Goal: Information Seeking & Learning: Check status

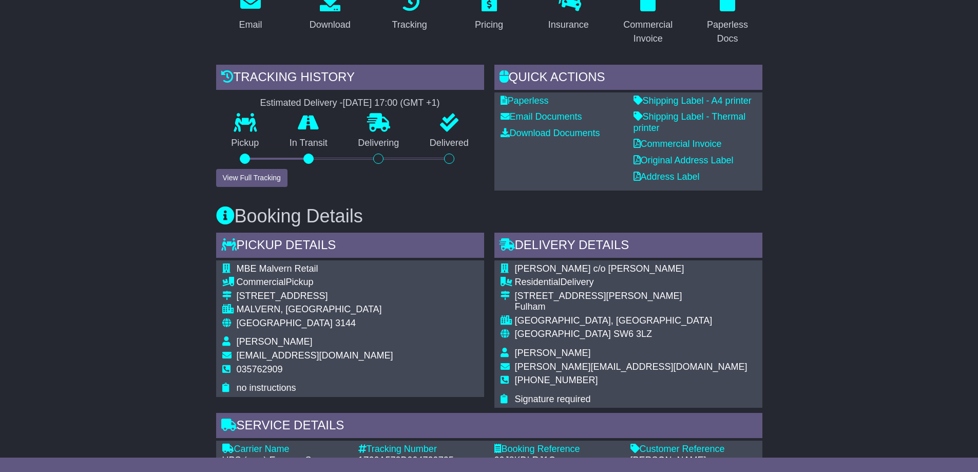
scroll to position [257, 0]
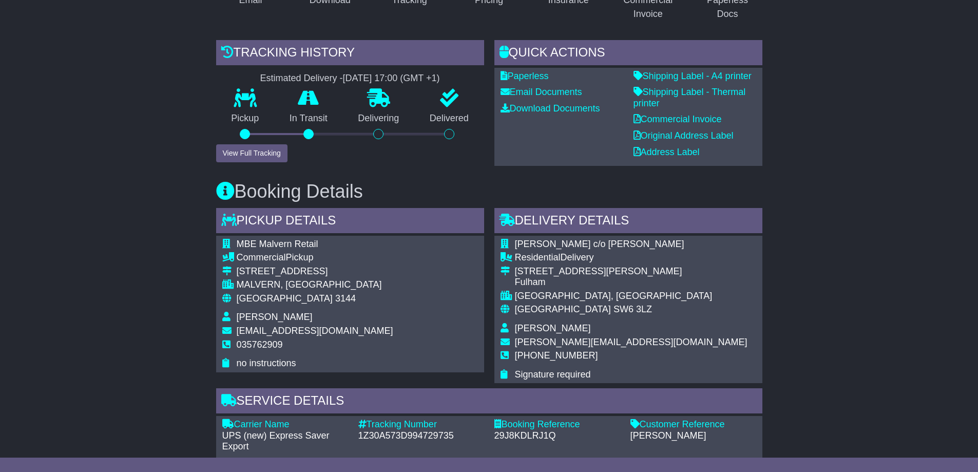
click at [254, 144] on button "View Full Tracking" at bounding box center [251, 153] width 71 height 18
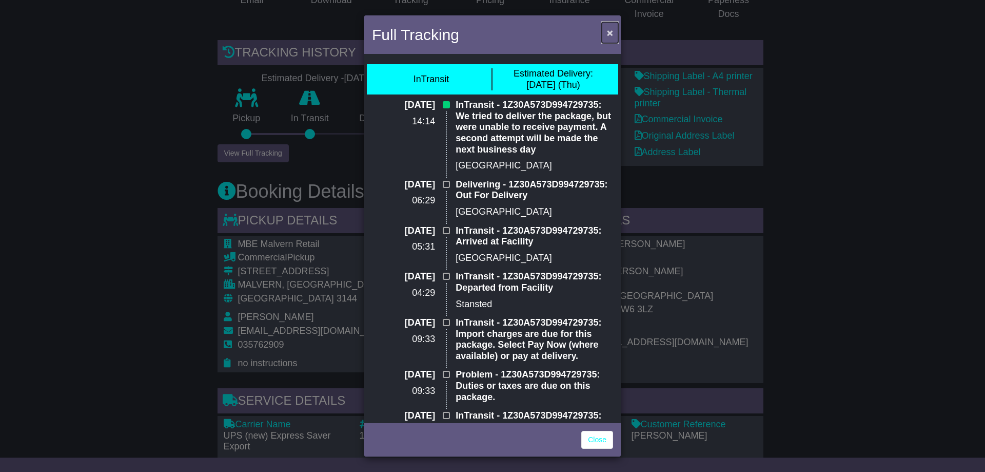
click at [608, 27] on span "×" at bounding box center [610, 33] width 6 height 12
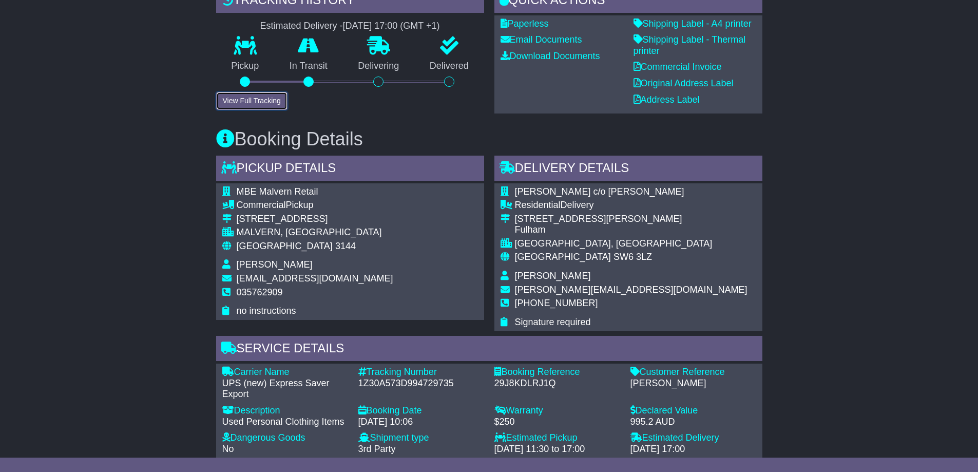
scroll to position [308, 0]
click at [263, 94] on button "View Full Tracking" at bounding box center [251, 102] width 71 height 18
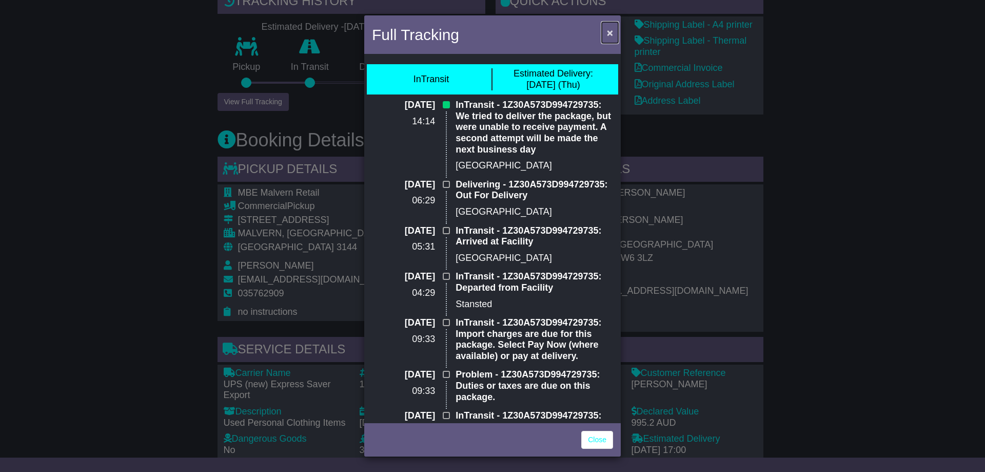
click at [609, 31] on span "×" at bounding box center [610, 33] width 6 height 12
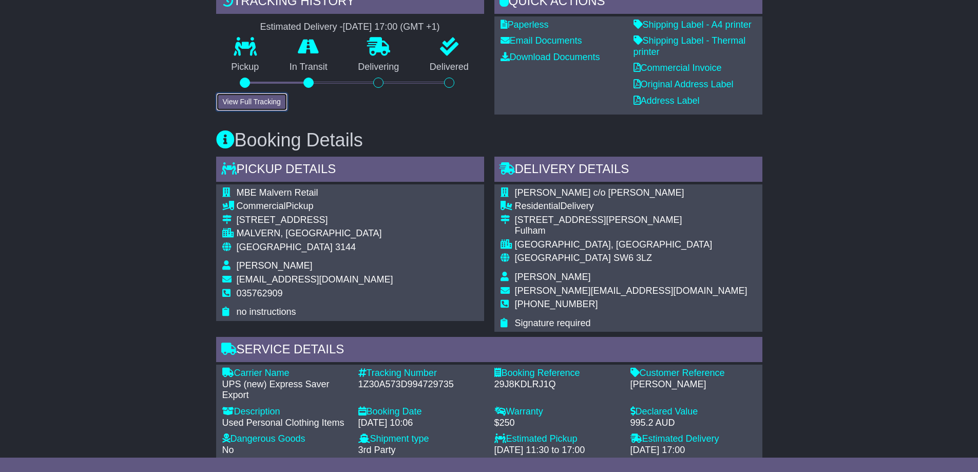
scroll to position [257, 0]
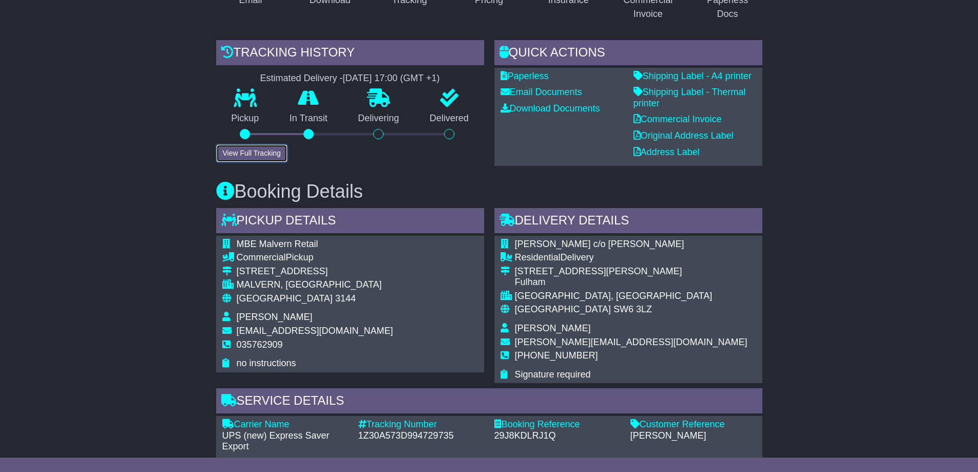
click at [258, 144] on button "View Full Tracking" at bounding box center [251, 153] width 71 height 18
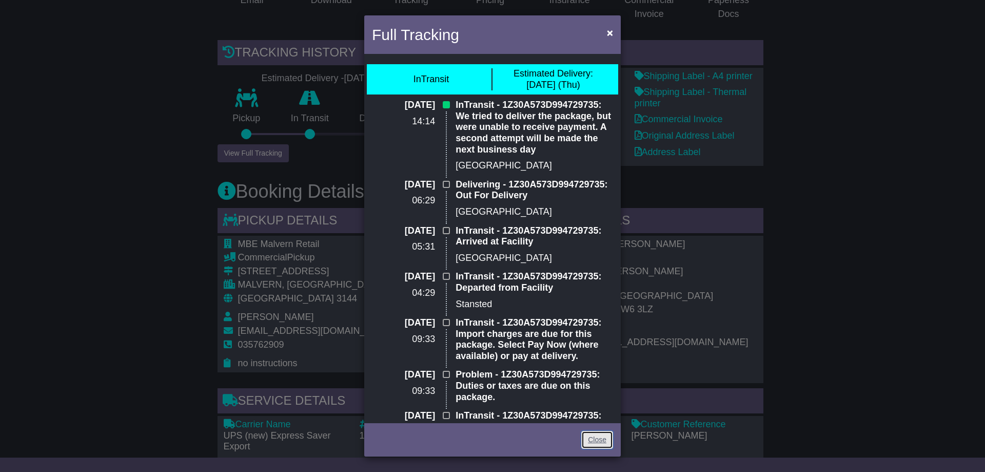
click at [603, 439] on link "Close" at bounding box center [598, 440] width 32 height 18
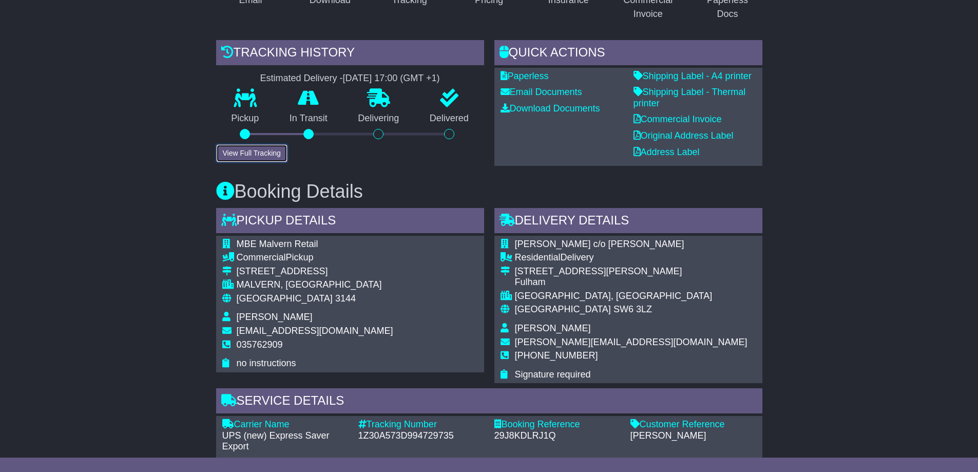
click at [245, 144] on button "View Full Tracking" at bounding box center [251, 153] width 71 height 18
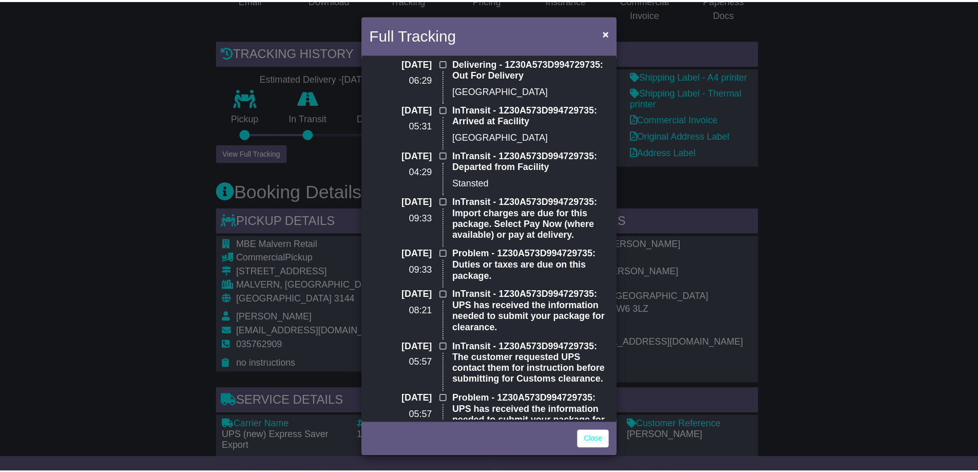
scroll to position [103, 0]
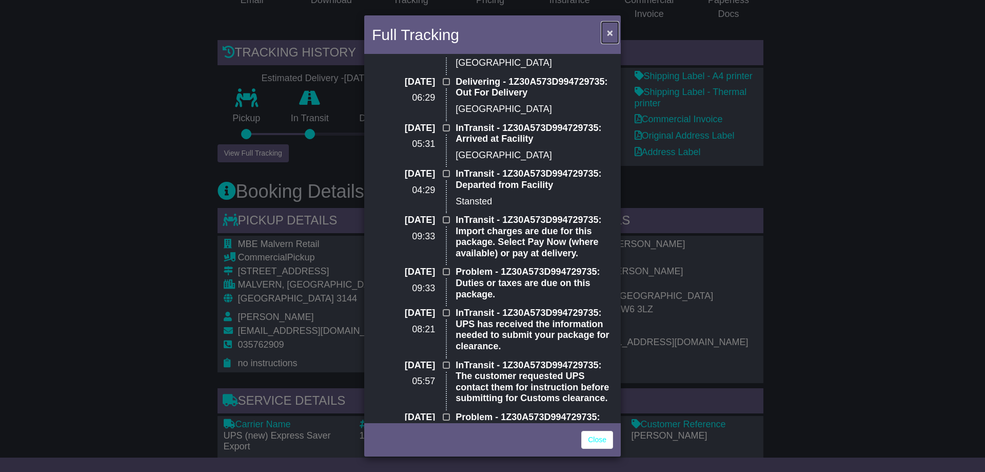
click at [610, 31] on span "×" at bounding box center [610, 33] width 6 height 12
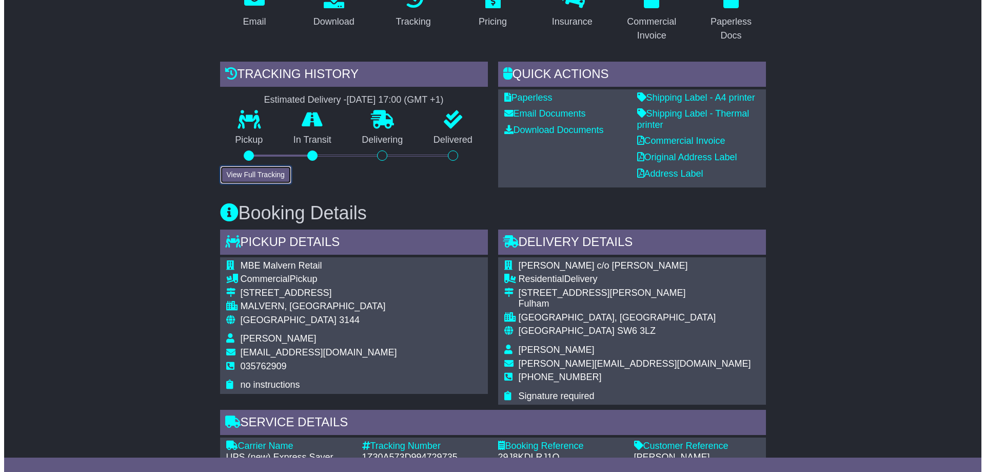
scroll to position [257, 0]
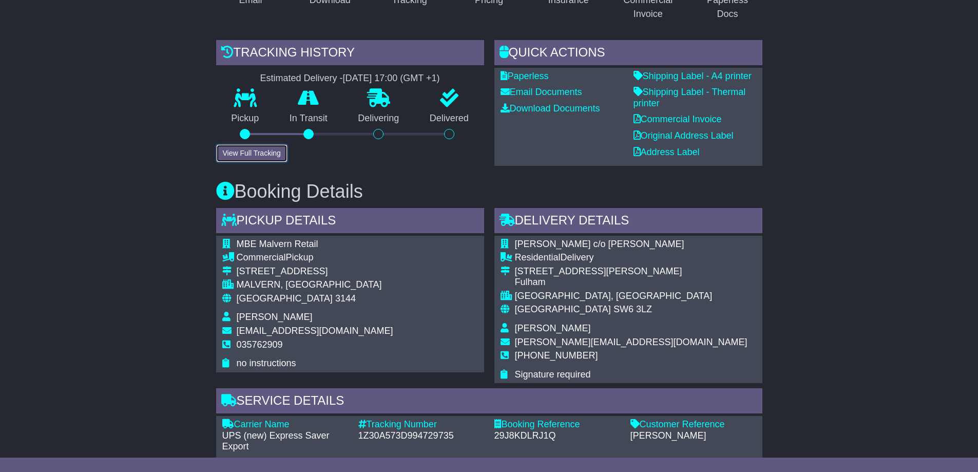
click at [242, 144] on button "View Full Tracking" at bounding box center [251, 153] width 71 height 18
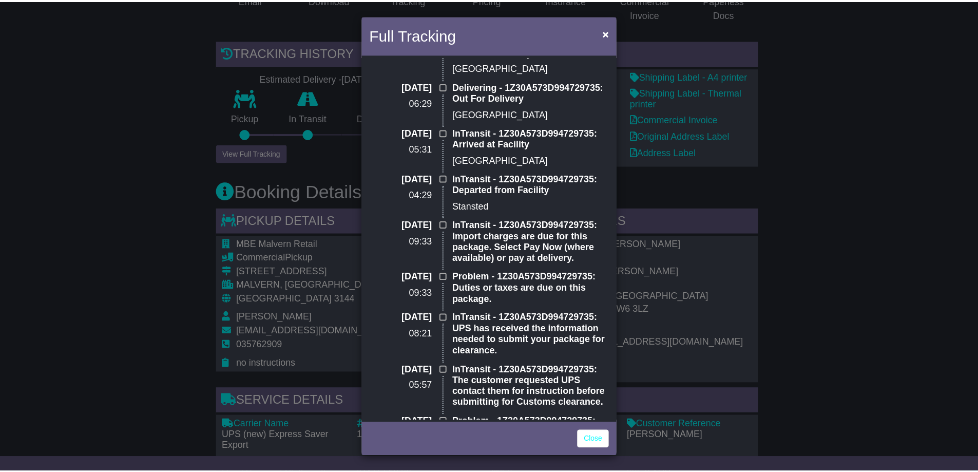
scroll to position [0, 0]
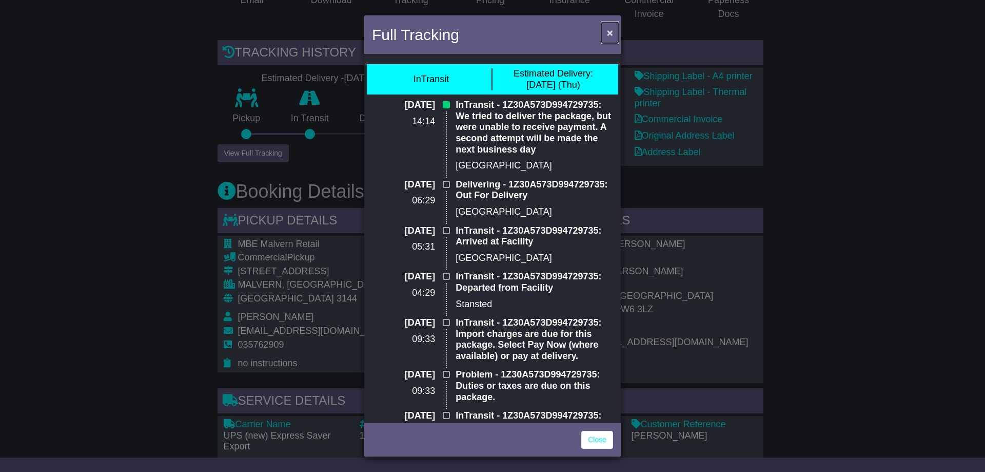
click at [613, 31] on span "×" at bounding box center [610, 33] width 6 height 12
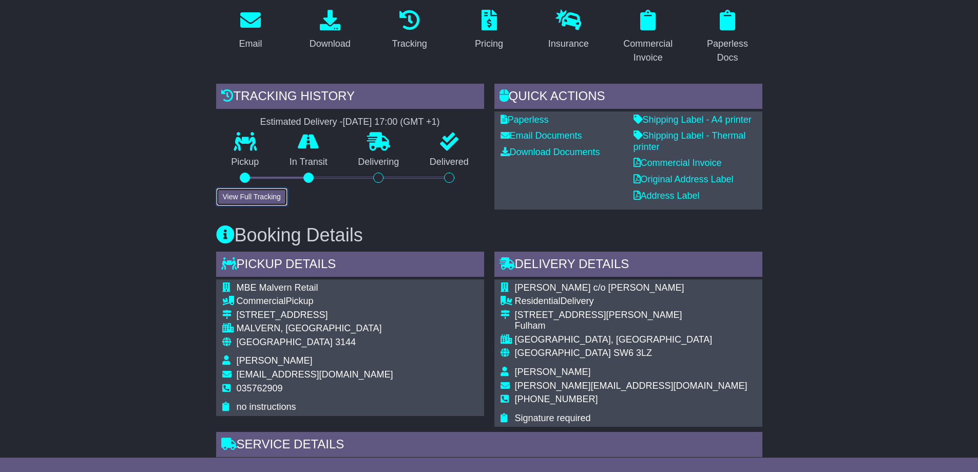
scroll to position [51, 0]
